Goal: Task Accomplishment & Management: Complete application form

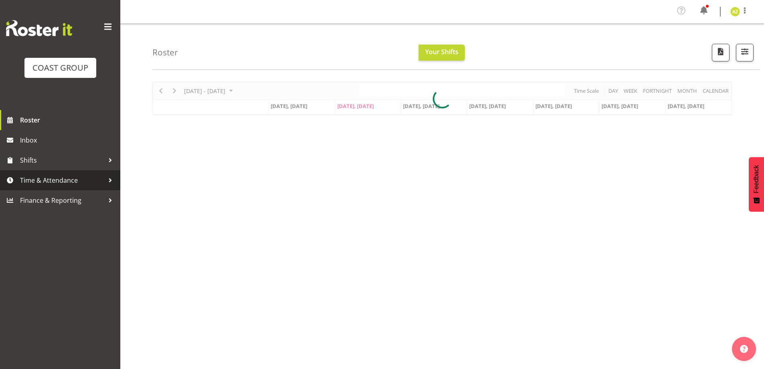
click at [71, 181] on span "Time & Attendance" at bounding box center [62, 180] width 84 height 12
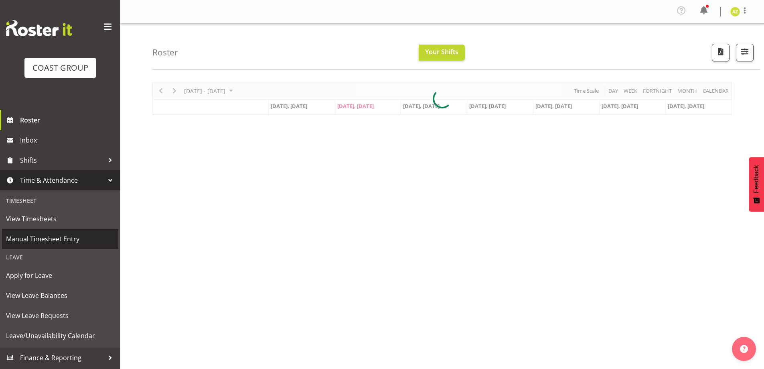
click at [68, 238] on span "Manual Timesheet Entry" at bounding box center [60, 239] width 108 height 12
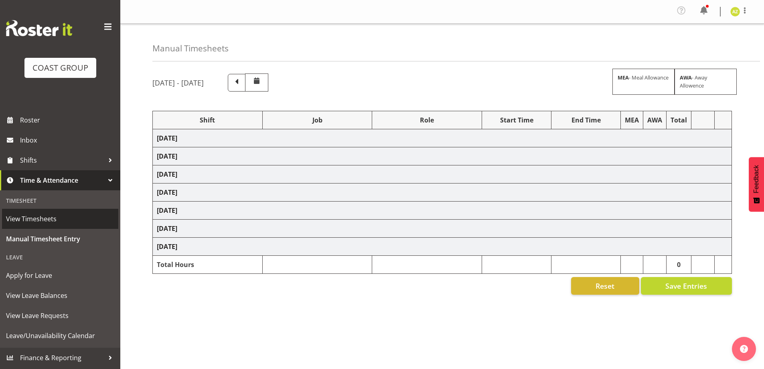
select select "47759"
select select "7032"
select select "47759"
select select "7032"
select select "8"
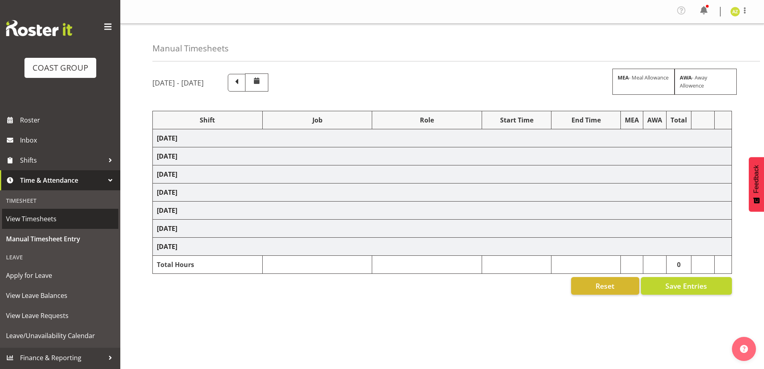
select select "47759"
select select "7032"
select select "47759"
select select "7032"
select select "47759"
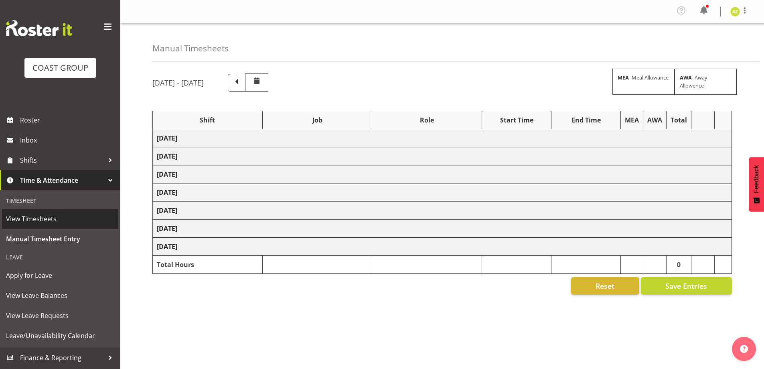
select select "7032"
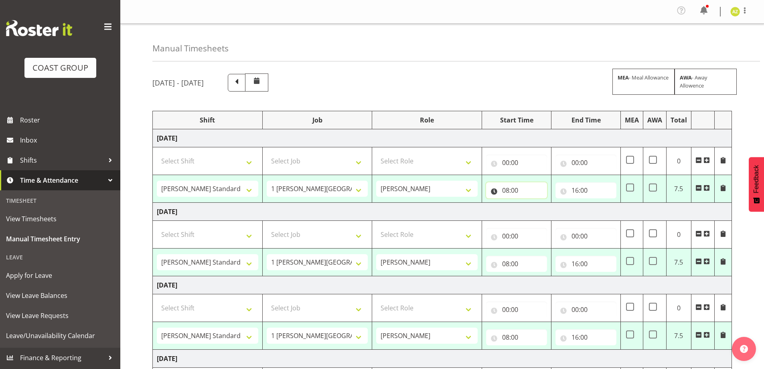
click at [493, 190] on input "08:00" at bounding box center [516, 190] width 61 height 16
click at [539, 208] on select "00 01 02 03 04 05 06 07 08 09 10 11 12 13 14 15 16 17 18 19 20 21 22 23" at bounding box center [541, 211] width 18 height 16
select select "7"
click at [532, 203] on select "00 01 02 03 04 05 06 07 08 09 10 11 12 13 14 15 16 17 18 19 20 21 22 23" at bounding box center [541, 211] width 18 height 16
type input "07:00"
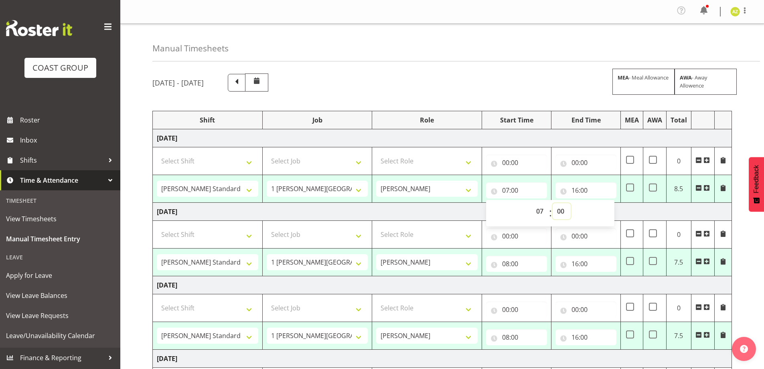
drag, startPoint x: 561, startPoint y: 213, endPoint x: 566, endPoint y: 213, distance: 4.8
click at [561, 213] on select "00 01 02 03 04 05 06 07 08 09 10 11 12 13 14 15 16 17 18 19 20 21 22 23 24 25 2…" at bounding box center [562, 211] width 18 height 16
select select "30"
click at [553, 203] on select "00 01 02 03 04 05 06 07 08 09 10 11 12 13 14 15 16 17 18 19 20 21 22 23 24 25 2…" at bounding box center [562, 211] width 18 height 16
type input "07:30"
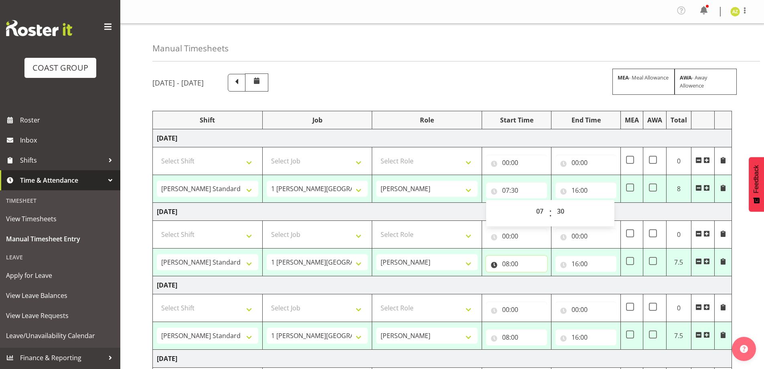
click at [515, 266] on input "08:00" at bounding box center [516, 264] width 61 height 16
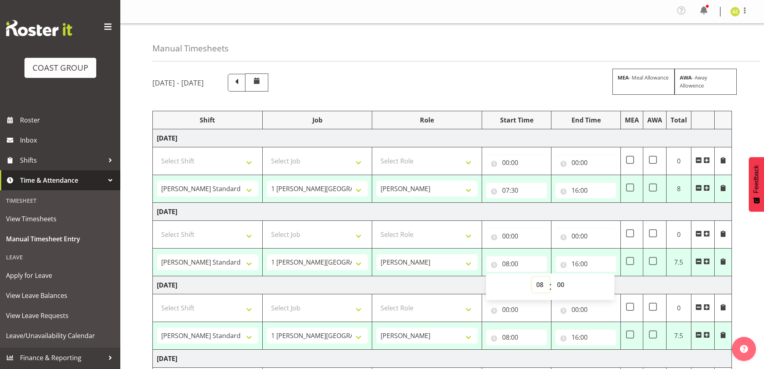
drag, startPoint x: 539, startPoint y: 287, endPoint x: 541, endPoint y: 276, distance: 10.6
click at [539, 287] on select "00 01 02 03 04 05 06 07 08 09 10 11 12 13 14 15 16 17 18 19 20 21 22 23" at bounding box center [541, 284] width 18 height 16
select select "7"
click at [532, 276] on select "00 01 02 03 04 05 06 07 08 09 10 11 12 13 14 15 16 17 18 19 20 21 22 23" at bounding box center [541, 284] width 18 height 16
type input "07:00"
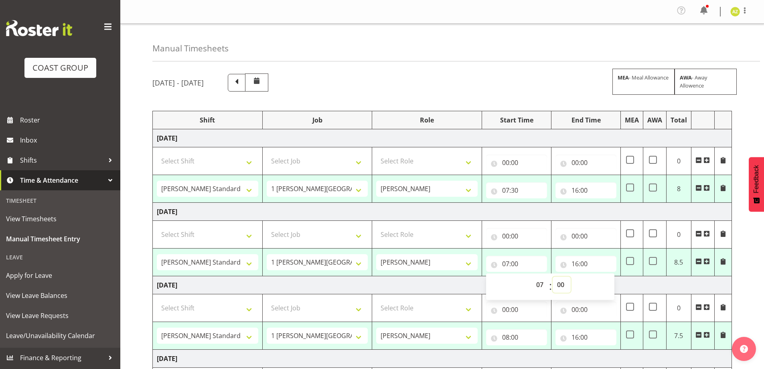
click at [559, 284] on select "00 01 02 03 04 05 06 07 08 09 10 11 12 13 14 15 16 17 18 19 20 21 22 23 24 25 2…" at bounding box center [562, 284] width 18 height 16
select select "30"
click at [553, 276] on select "00 01 02 03 04 05 06 07 08 09 10 11 12 13 14 15 16 17 18 19 20 21 22 23 24 25 2…" at bounding box center [562, 284] width 18 height 16
type input "07:30"
click at [511, 338] on input "08:00" at bounding box center [516, 337] width 61 height 16
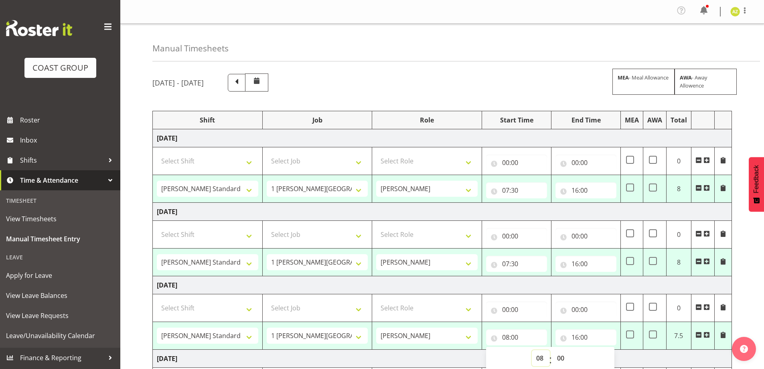
click at [542, 356] on select "00 01 02 03 04 05 06 07 08 09 10 11 12 13 14 15 16 17 18 19 20 21 22 23" at bounding box center [541, 358] width 18 height 16
select select "7"
click at [532, 350] on select "00 01 02 03 04 05 06 07 08 09 10 11 12 13 14 15 16 17 18 19 20 21 22 23" at bounding box center [541, 358] width 18 height 16
type input "07:00"
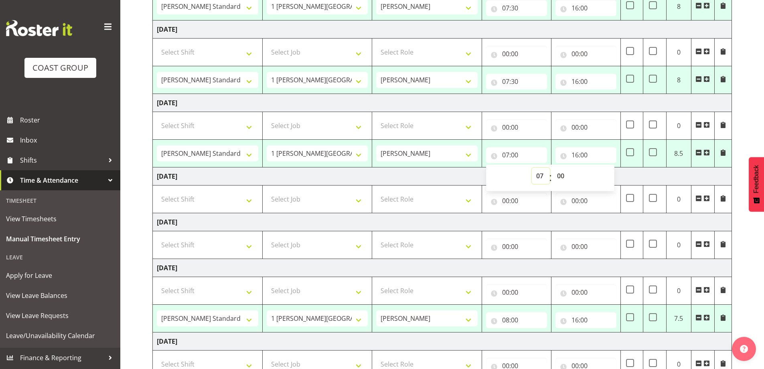
scroll to position [201, 0]
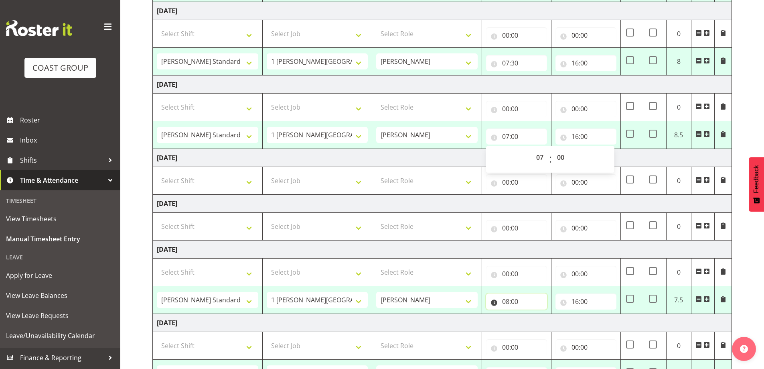
click at [516, 300] on input "08:00" at bounding box center [516, 301] width 61 height 16
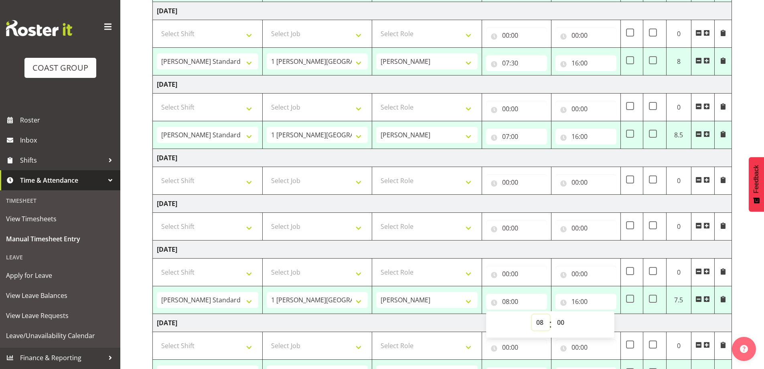
drag, startPoint x: 537, startPoint y: 320, endPoint x: 537, endPoint y: 314, distance: 5.2
click at [537, 320] on select "00 01 02 03 04 05 06 07 08 09 10 11 12 13 14 15 16 17 18 19 20 21 22 23" at bounding box center [541, 322] width 18 height 16
select select "7"
click at [532, 314] on select "00 01 02 03 04 05 06 07 08 09 10 11 12 13 14 15 16 17 18 19 20 21 22 23" at bounding box center [541, 322] width 18 height 16
type input "07:00"
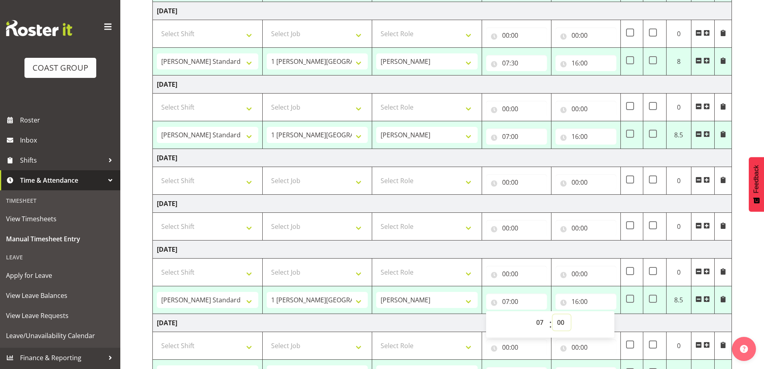
click at [563, 322] on select "00 01 02 03 04 05 06 07 08 09 10 11 12 13 14 15 16 17 18 19 20 21 22 23 24 25 2…" at bounding box center [562, 322] width 18 height 16
click at [445, 328] on td "[DATE]" at bounding box center [442, 323] width 579 height 18
click at [597, 301] on input "16:00" at bounding box center [586, 301] width 61 height 16
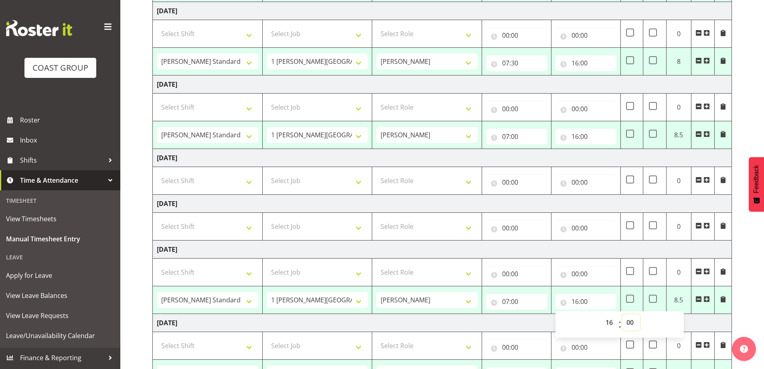
drag, startPoint x: 629, startPoint y: 323, endPoint x: 629, endPoint y: 318, distance: 4.4
click at [629, 323] on select "00 01 02 03 04 05 06 07 08 09 10 11 12 13 14 15 16 17 18 19 20 21 22 23 24 25 2…" at bounding box center [631, 322] width 18 height 16
select select "30"
click at [622, 314] on select "00 01 02 03 04 05 06 07 08 09 10 11 12 13 14 15 16 17 18 19 20 21 22 23 24 25 2…" at bounding box center [631, 322] width 18 height 16
type input "16:30"
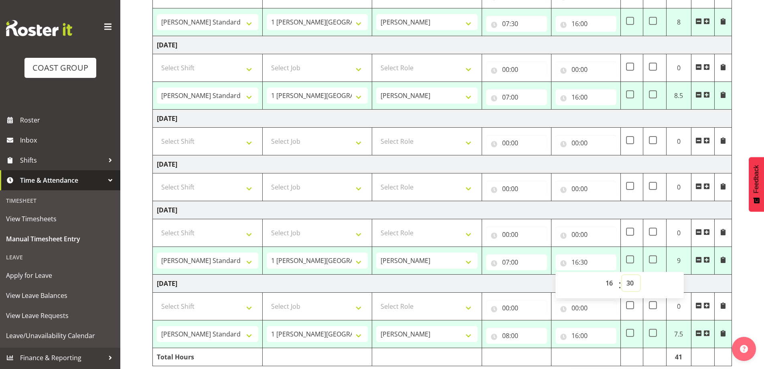
scroll to position [270, 0]
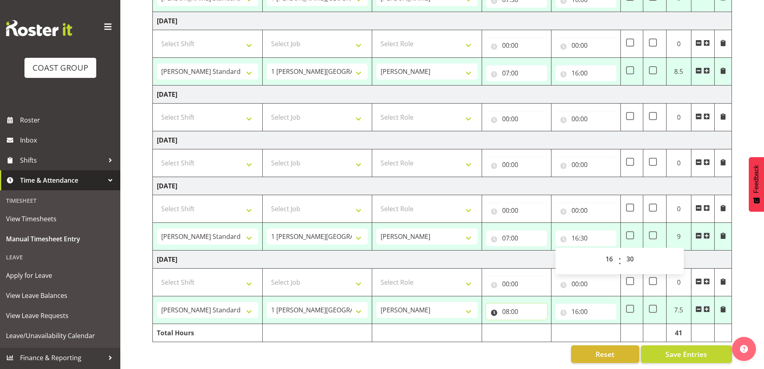
click at [533, 309] on input "08:00" at bounding box center [516, 311] width 61 height 16
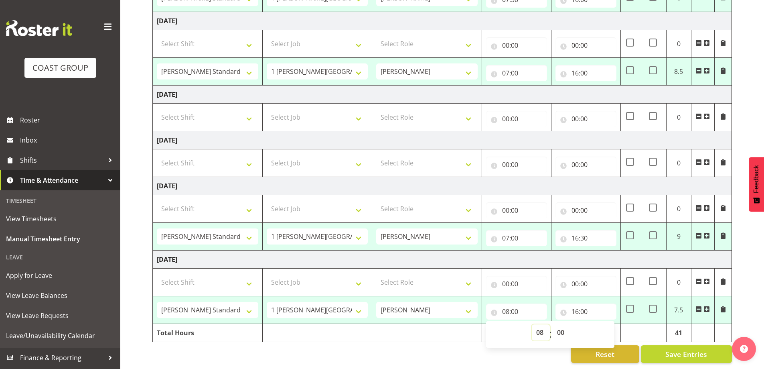
click at [540, 327] on select "00 01 02 03 04 05 06 07 08 09 10 11 12 13 14 15 16 17 18 19 20 21 22 23" at bounding box center [541, 332] width 18 height 16
select select "7"
click at [532, 324] on select "00 01 02 03 04 05 06 07 08 09 10 11 12 13 14 15 16 17 18 19 20 21 22 23" at bounding box center [541, 332] width 18 height 16
type input "07:00"
click at [562, 325] on select "00 01 02 03 04 05 06 07 08 09 10 11 12 13 14 15 16 17 18 19 20 21 22 23 24 25 2…" at bounding box center [562, 332] width 18 height 16
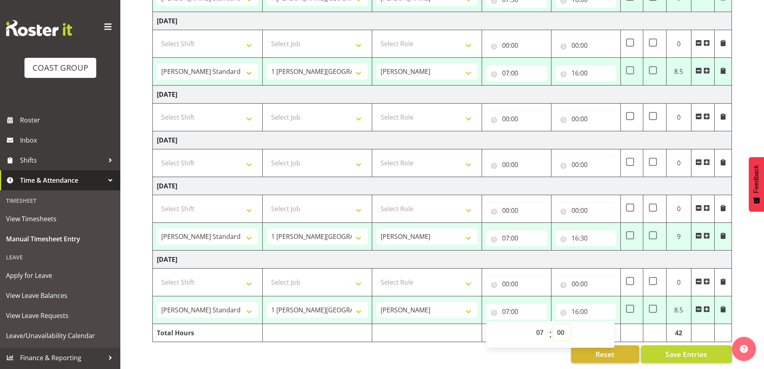
select select "30"
click at [553, 324] on select "00 01 02 03 04 05 06 07 08 09 10 11 12 13 14 15 16 17 18 19 20 21 22 23 24 25 2…" at bounding box center [562, 332] width 18 height 16
type input "07:30"
click at [543, 350] on div "Reset Save Entries" at bounding box center [442, 354] width 580 height 18
click at [698, 350] on span "Save Entries" at bounding box center [686, 354] width 42 height 10
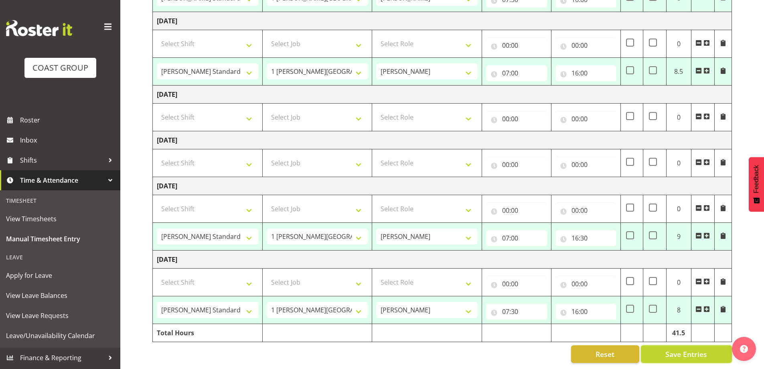
select select "47759"
select select "7032"
type input "07:30"
type input "16:00"
select select "47759"
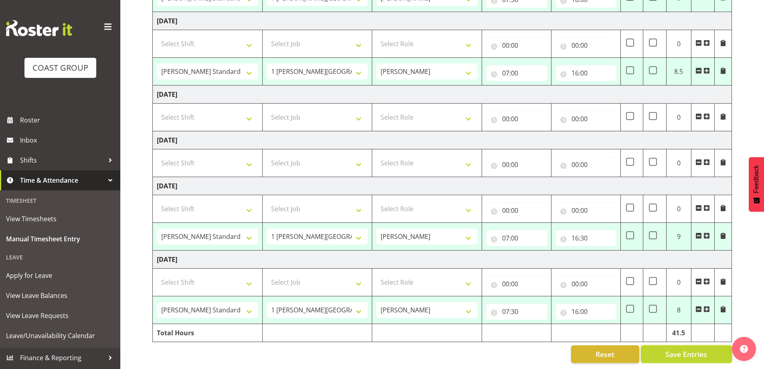
select select "7032"
type input "07:30"
type input "16:00"
select select "47759"
select select "7032"
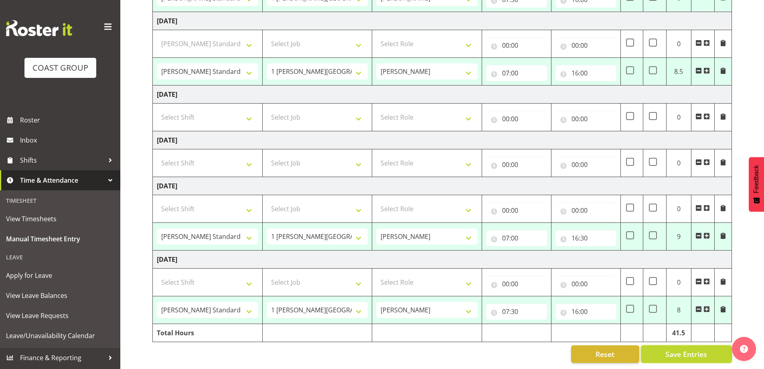
type input "07:00"
type input "16:00"
select select "47759"
select select "7032"
type input "07:00"
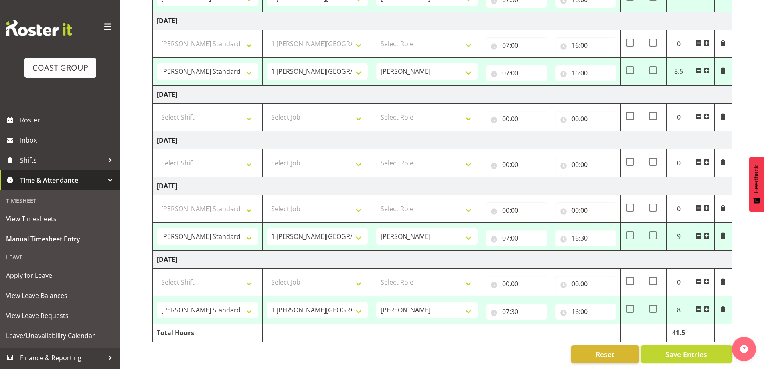
type input "16:30"
select select "47759"
select select "7032"
type input "07:30"
type input "16:00"
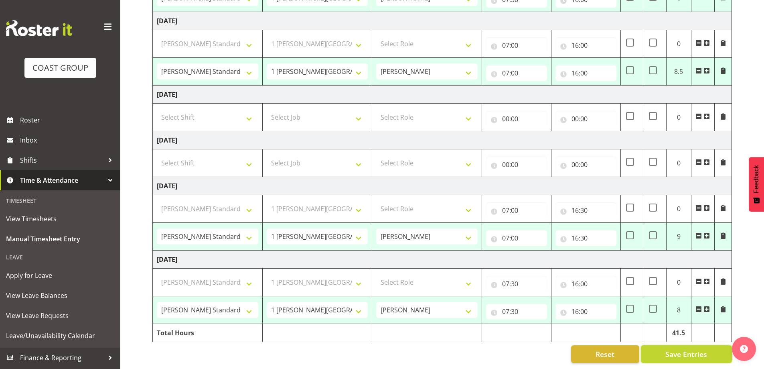
select select "47759"
select select "7032"
select select "47759"
select select "7032"
select select "47759"
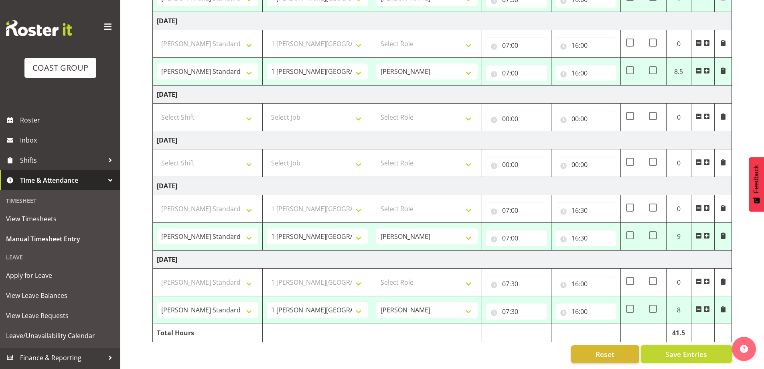
select select "7032"
select select "47759"
select select "7032"
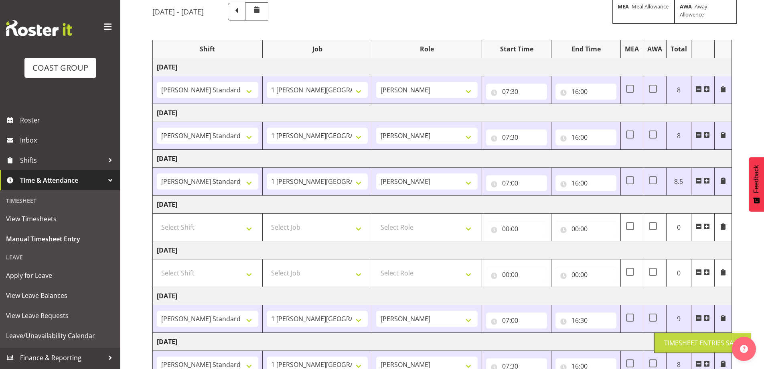
scroll to position [0, 0]
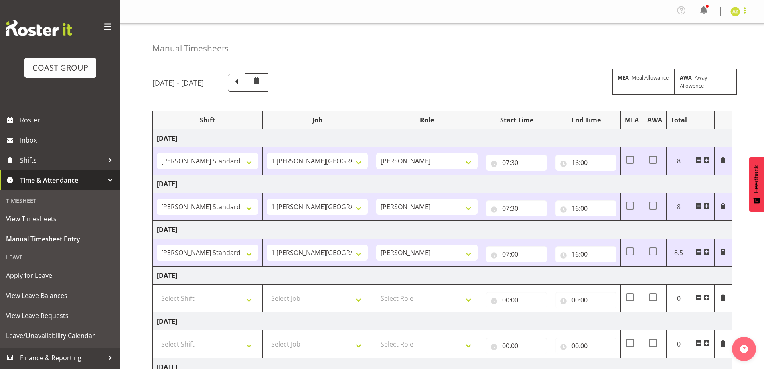
click at [745, 10] on span at bounding box center [745, 11] width 10 height 10
click at [722, 49] on link "Log Out" at bounding box center [711, 44] width 77 height 14
